Goal: Task Accomplishment & Management: Manage account settings

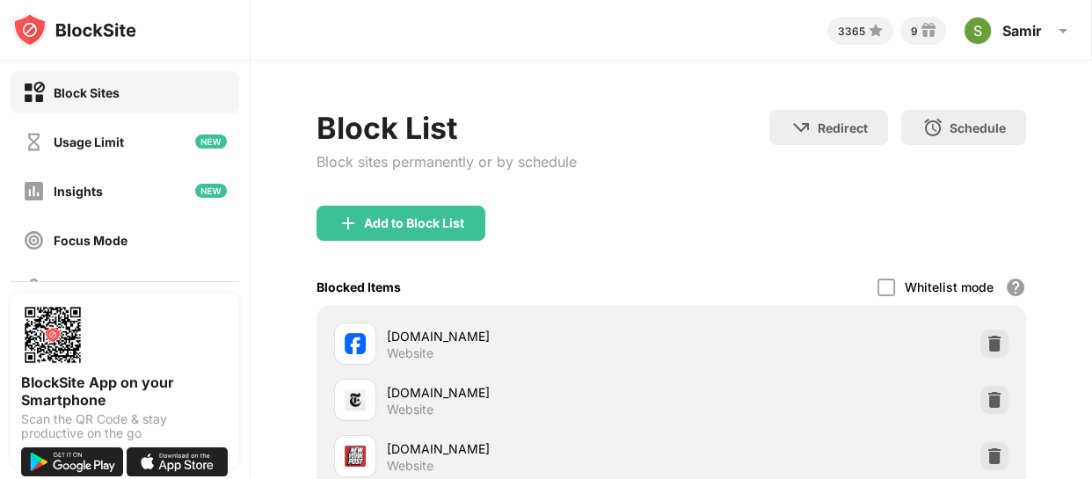
scroll to position [1958, 0]
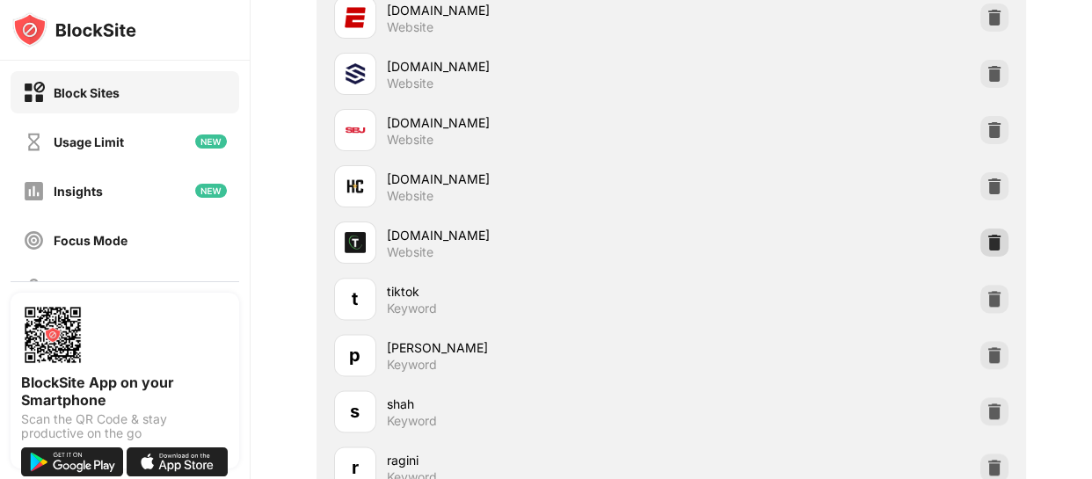
click at [987, 237] on img at bounding box center [995, 243] width 18 height 18
